Goal: Task Accomplishment & Management: Manage account settings

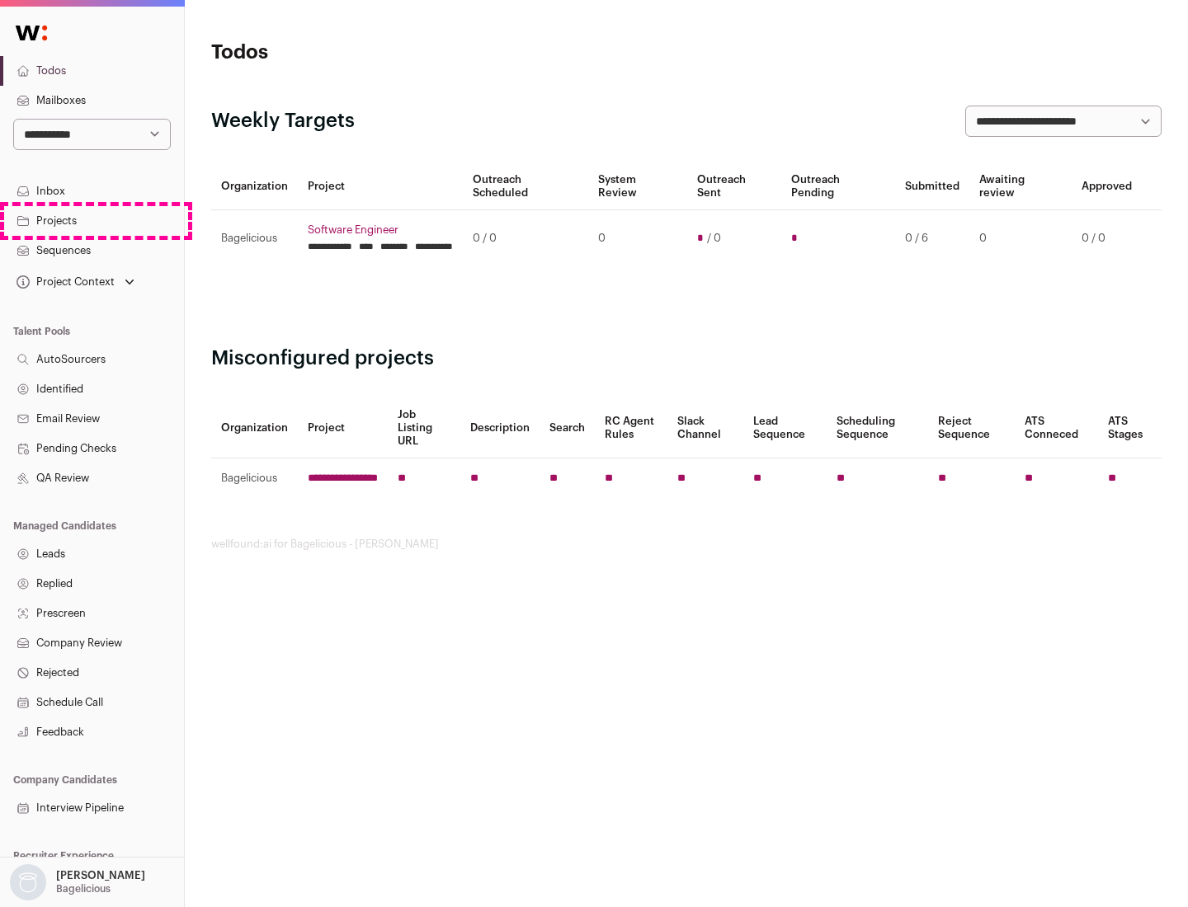
click at [92, 220] on link "Projects" at bounding box center [92, 221] width 184 height 30
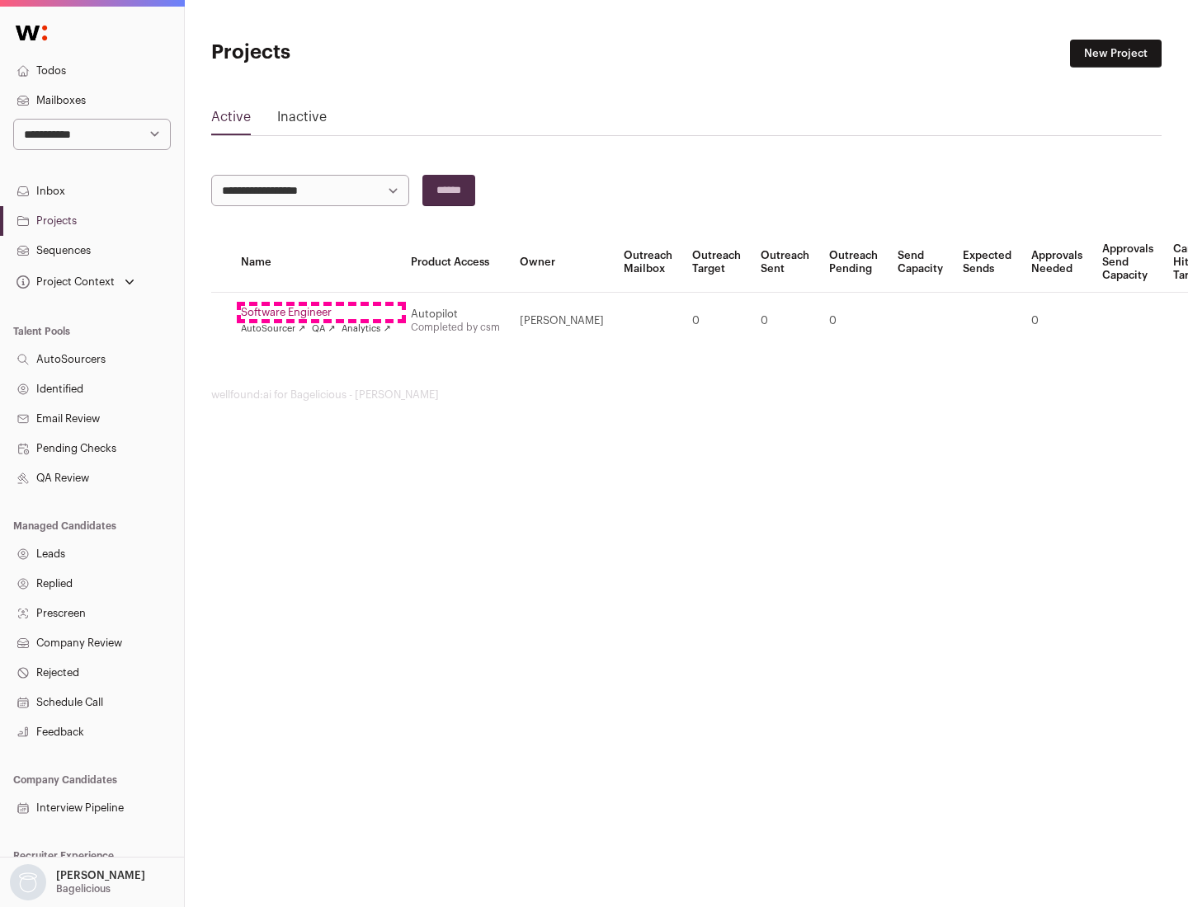
click at [321, 313] on link "Software Engineer" at bounding box center [316, 312] width 150 height 13
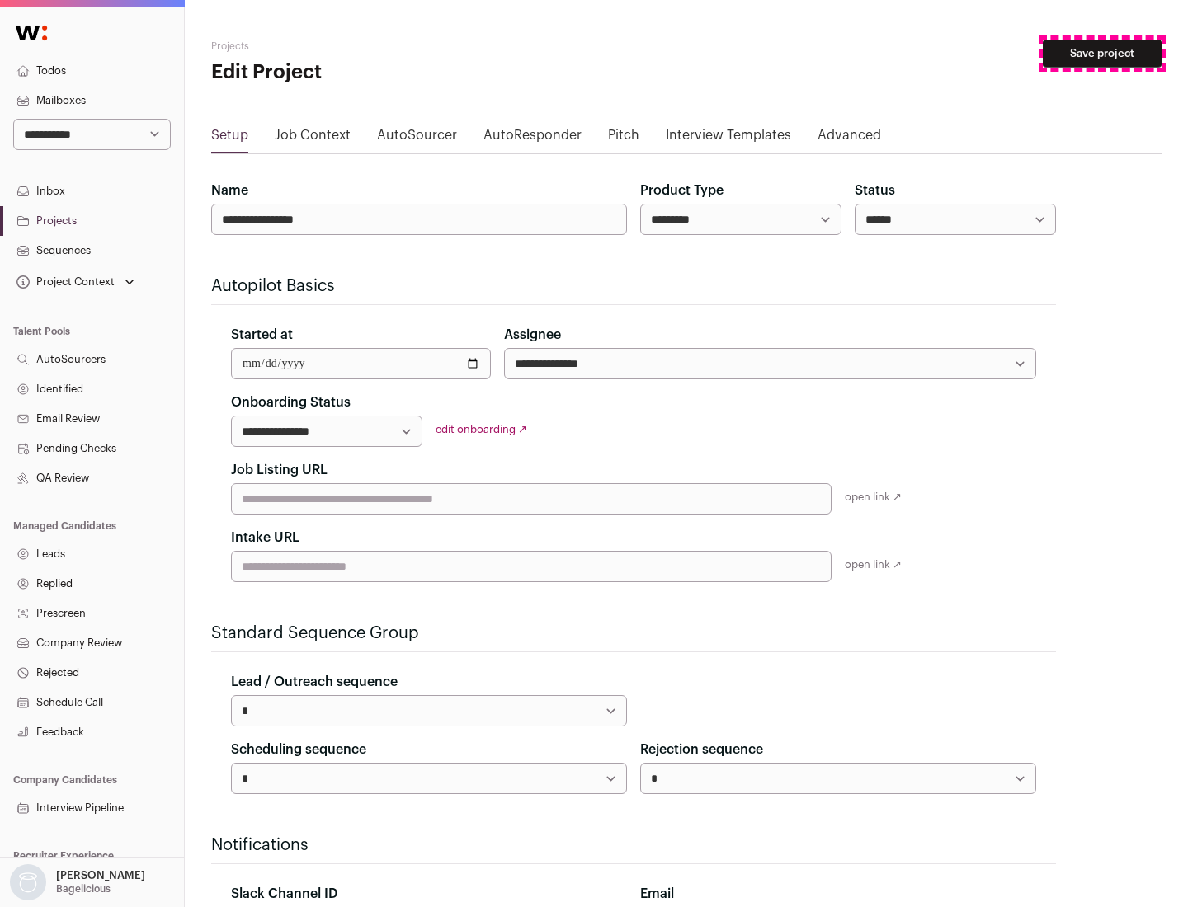
click at [1102, 54] on button "Save project" at bounding box center [1102, 54] width 119 height 28
